Goal: Task Accomplishment & Management: Use online tool/utility

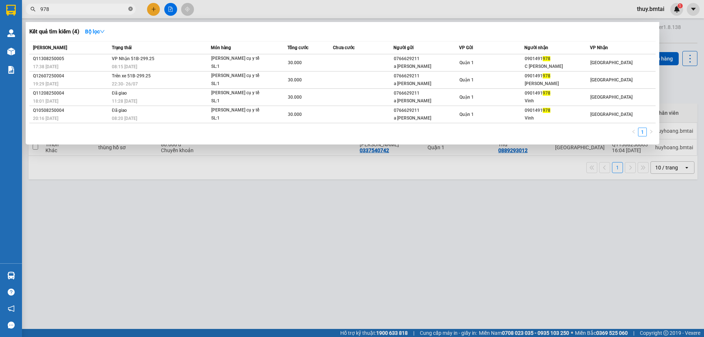
click at [132, 11] on icon "close-circle" at bounding box center [130, 9] width 4 height 4
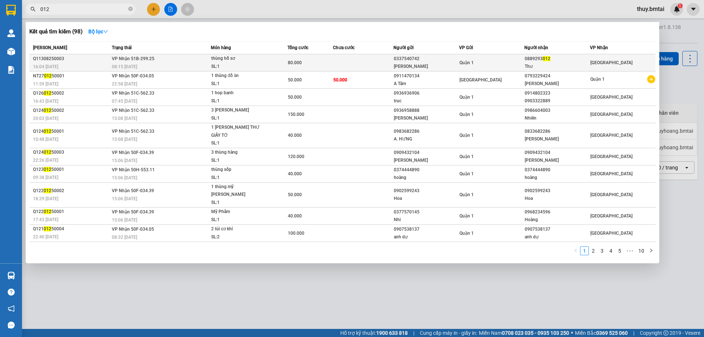
type input "012"
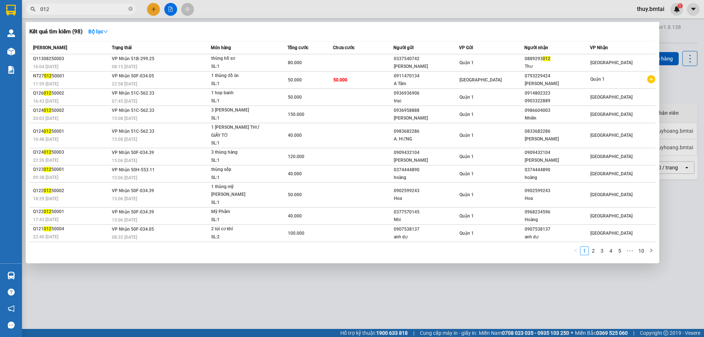
click at [488, 64] on div "Quận 1" at bounding box center [491, 63] width 65 height 8
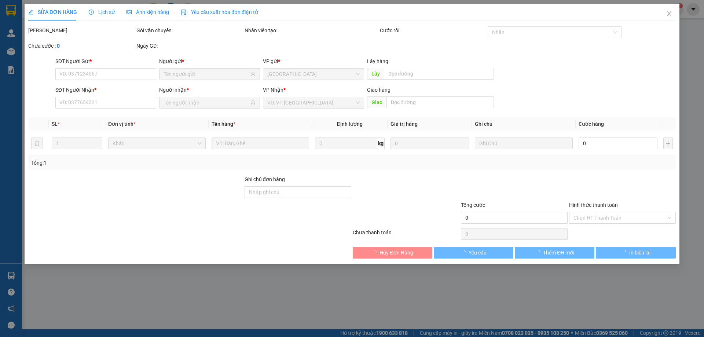
type input "0337540742"
type input "[PERSON_NAME]"
type input "0889293012"
type input "Thư"
type input "CK 13/8"
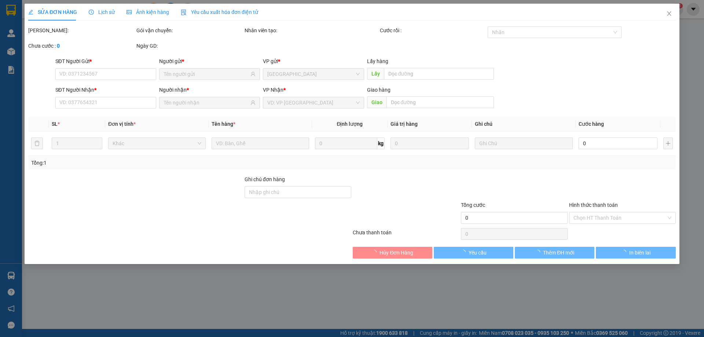
type input "80.000"
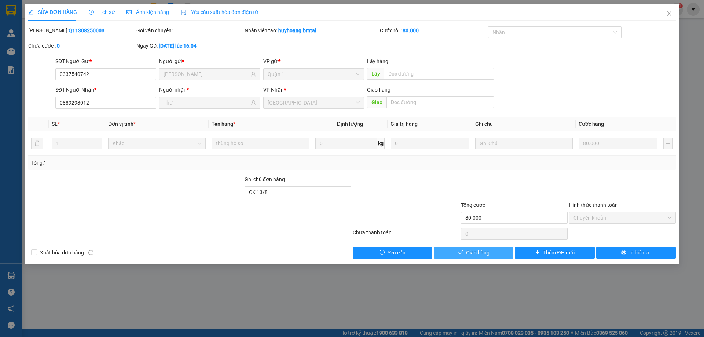
click at [474, 254] on span "Giao hàng" at bounding box center [477, 253] width 23 height 8
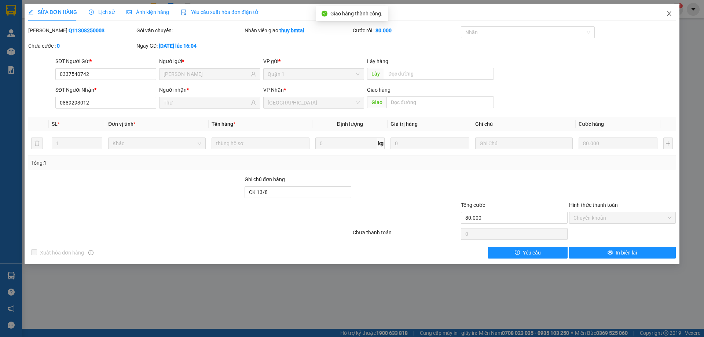
click at [668, 13] on icon "close" at bounding box center [669, 13] width 4 height 4
